Goal: Information Seeking & Learning: Learn about a topic

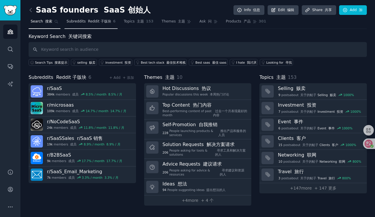
click at [95, 24] on link "Subreddits Reddit 子版块 6" at bounding box center [91, 23] width 53 height 12
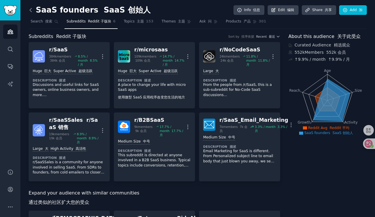
click at [31, 9] on icon at bounding box center [31, 10] width 2 height 4
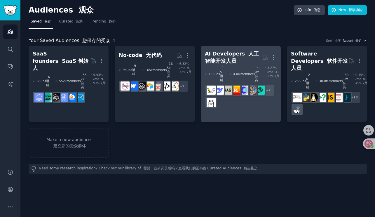
click at [221, 53] on div "AI Developers 人工智能开发人员" at bounding box center [234, 57] width 58 height 14
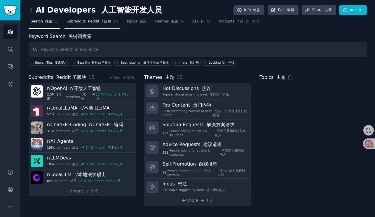
click at [92, 20] on font "Reddit 子版块" at bounding box center [99, 21] width 23 height 4
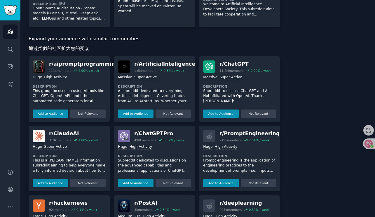
scroll to position [385, 0]
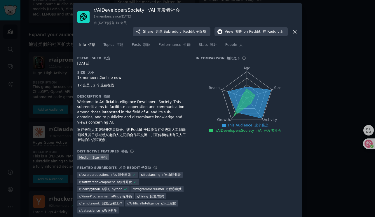
scroll to position [1, 0]
drag, startPoint x: 140, startPoint y: 10, endPoint x: 92, endPoint y: 10, distance: 48.2
click at [92, 10] on div "r/ AIDevelopersSociety r/AI 开发者社会 1k members since [DATE] 自 [DATE]起有 1k 会员 Shar…" at bounding box center [187, 21] width 221 height 29
copy h3 "r/ AIDevelopersSociety"
click at [172, 47] on span "Performance 性能" at bounding box center [174, 44] width 32 height 5
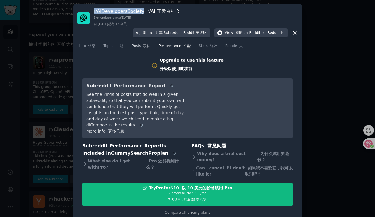
click at [137, 49] on link "Posts 职位" at bounding box center [141, 47] width 23 height 12
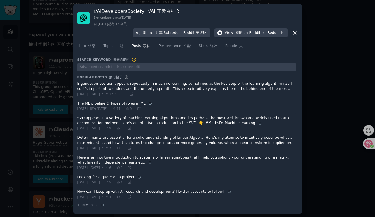
click at [118, 64] on div at bounding box center [186, 66] width 219 height 9
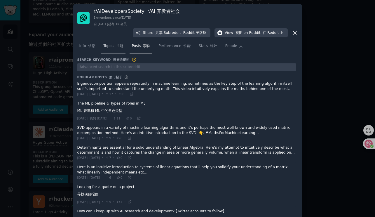
click at [115, 51] on link "Topics 主题" at bounding box center [113, 47] width 24 height 12
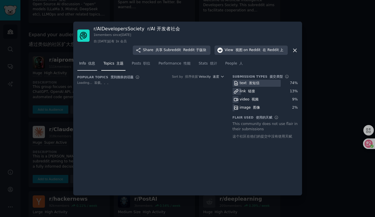
click at [91, 64] on font "信息" at bounding box center [91, 63] width 7 height 4
